Goal: Find specific page/section: Find specific page/section

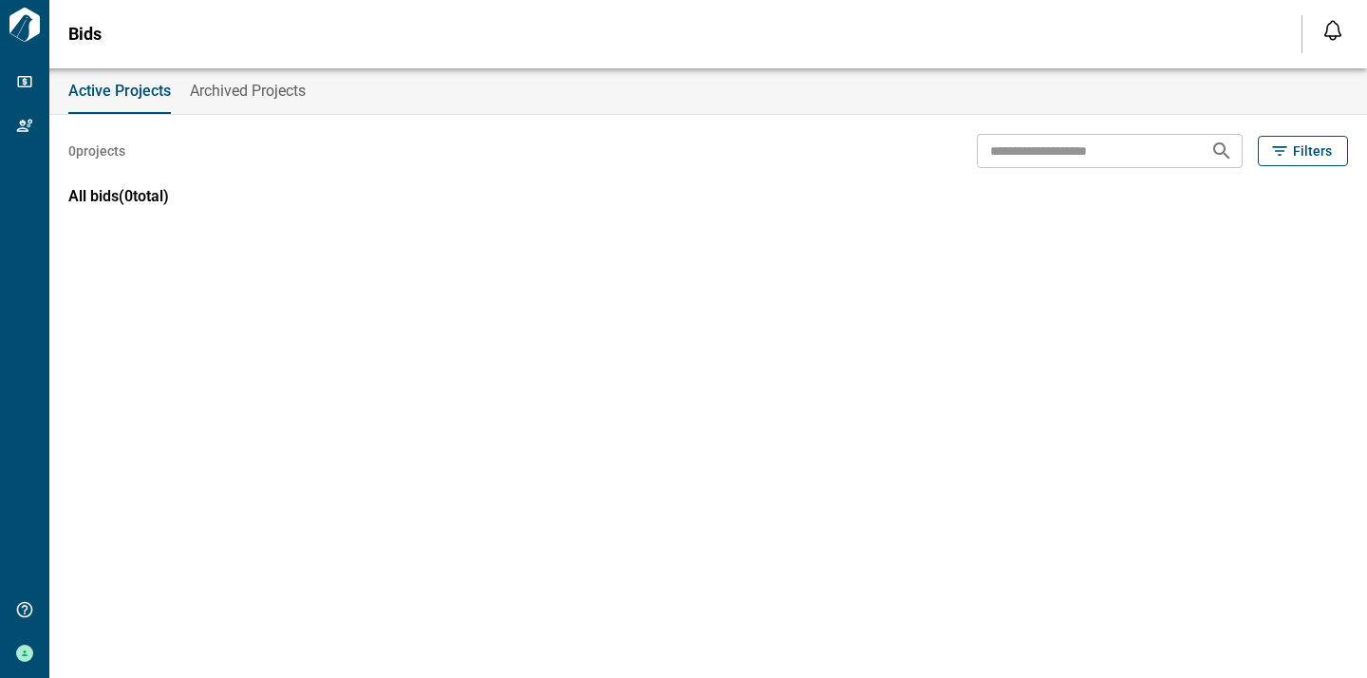
click at [238, 95] on span "Archived Projects" at bounding box center [248, 91] width 116 height 19
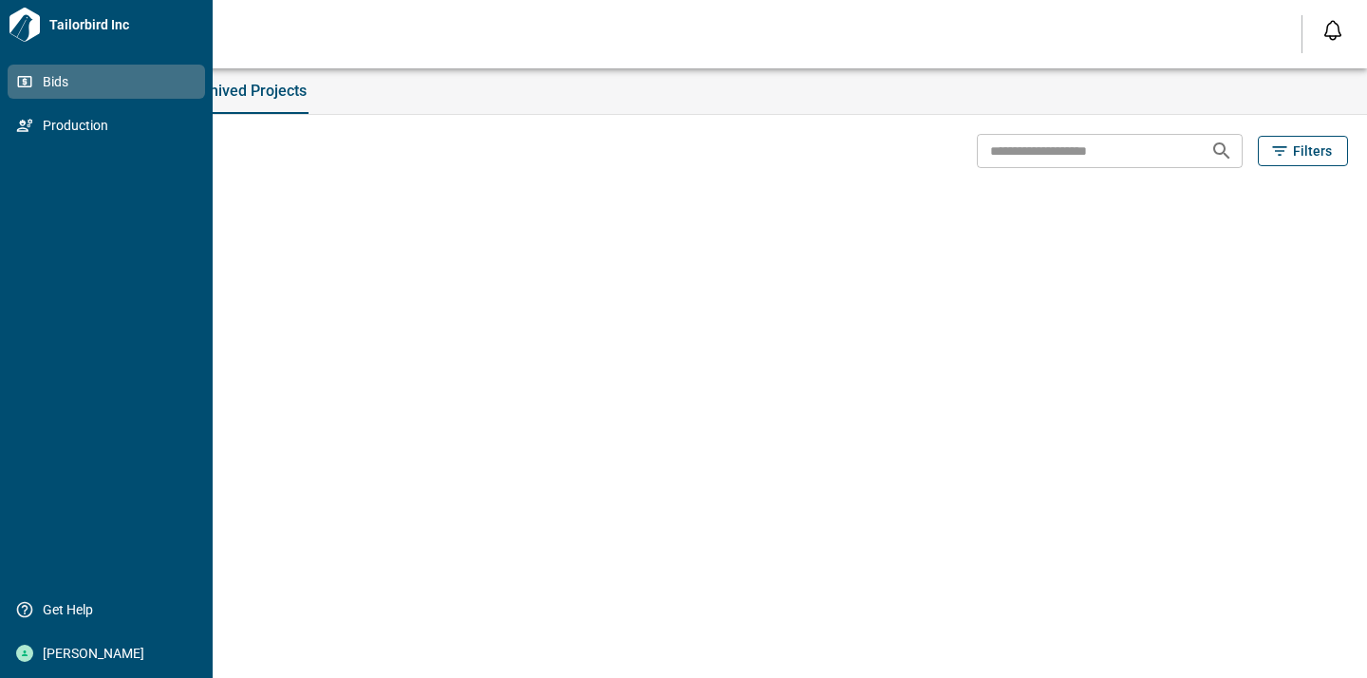
click at [34, 84] on span "Bids" at bounding box center [110, 81] width 154 height 19
